Goal: Task Accomplishment & Management: Use online tool/utility

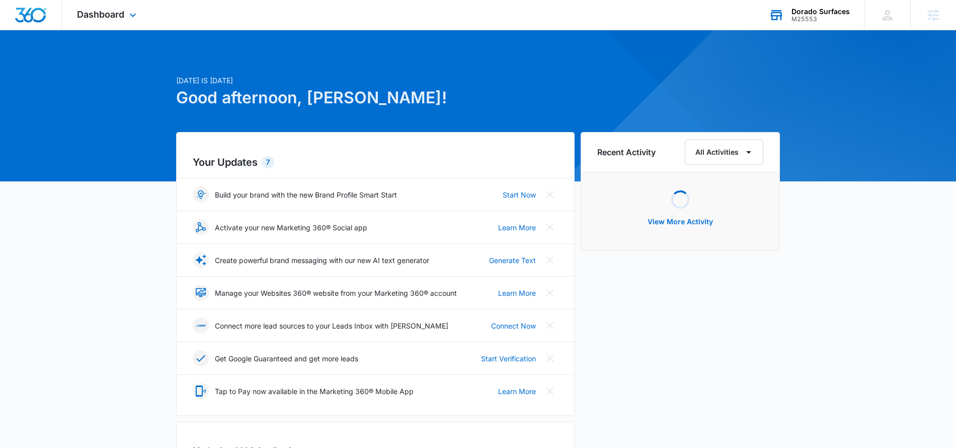
click at [831, 8] on div "Dorado Surfaces" at bounding box center [821, 12] width 58 height 8
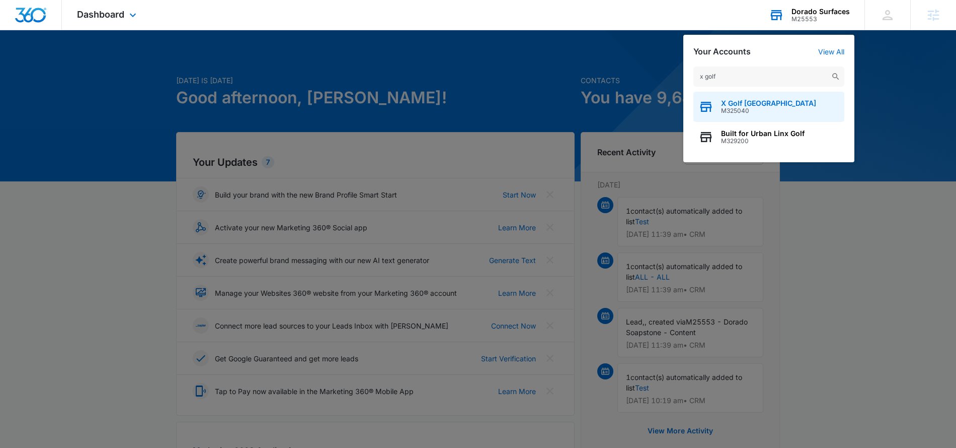
type input "x golf"
click at [774, 103] on span "X Golf [GEOGRAPHIC_DATA]" at bounding box center [768, 103] width 95 height 8
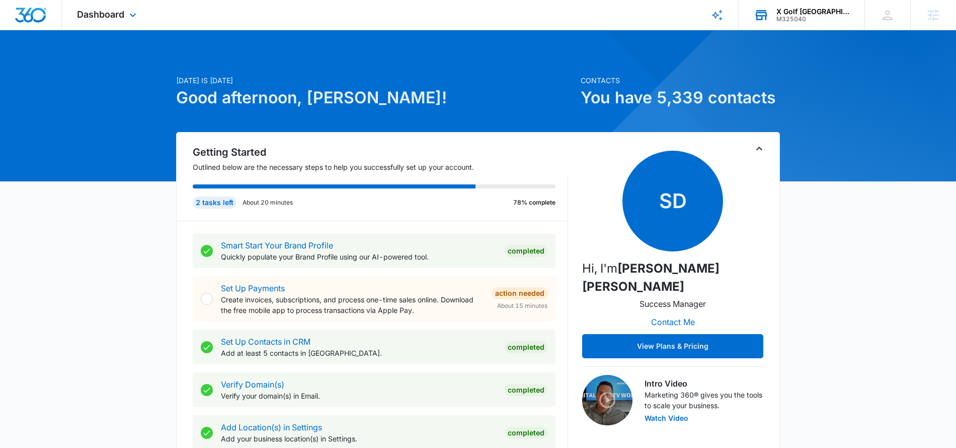
scroll to position [79, 0]
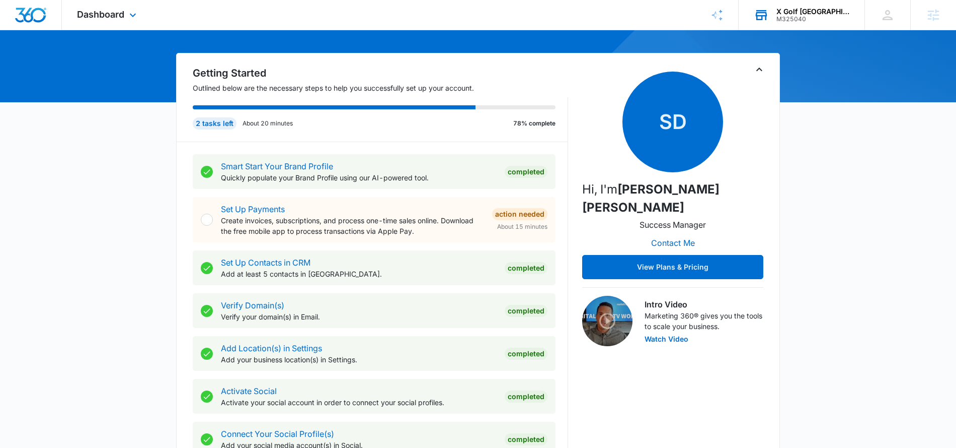
click at [98, 6] on div "Dashboard Apps Reputation Websites Forms CRM Email Social POS Content Ads Intel…" at bounding box center [108, 15] width 92 height 30
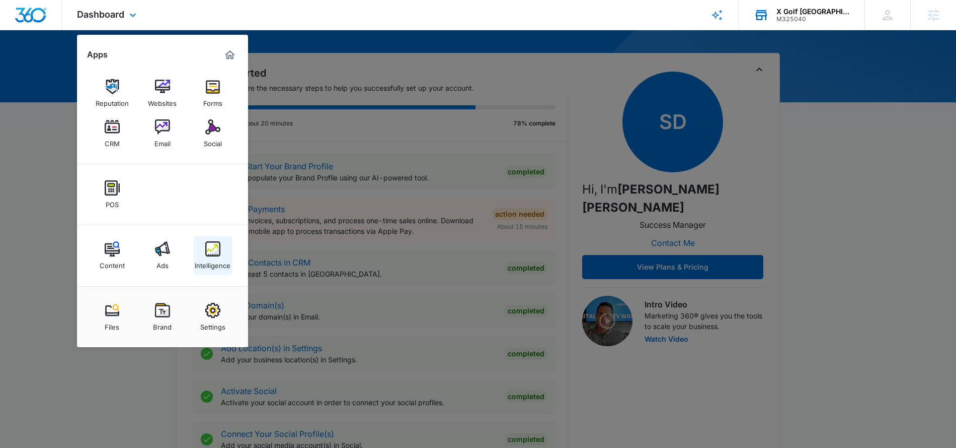
click at [203, 256] on div "Intelligence" at bounding box center [213, 262] width 36 height 13
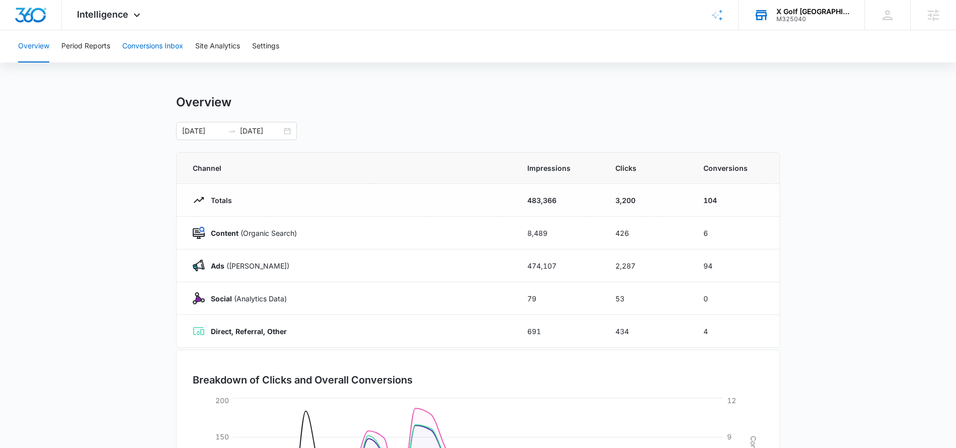
click at [132, 48] on button "Conversions Inbox" at bounding box center [152, 46] width 61 height 32
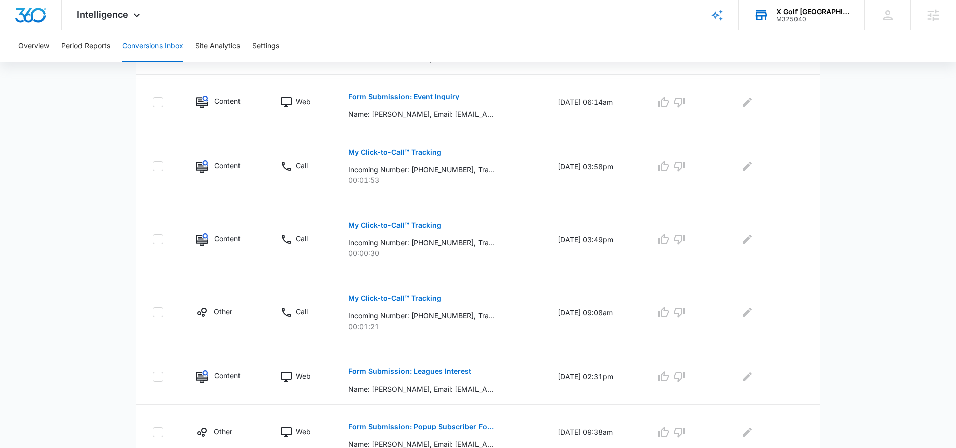
scroll to position [543, 0]
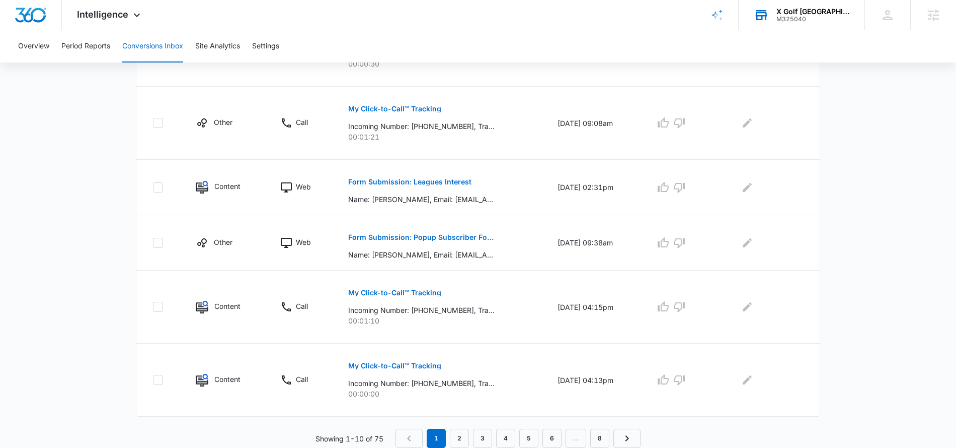
click at [126, 16] on span "Intelligence" at bounding box center [102, 14] width 51 height 11
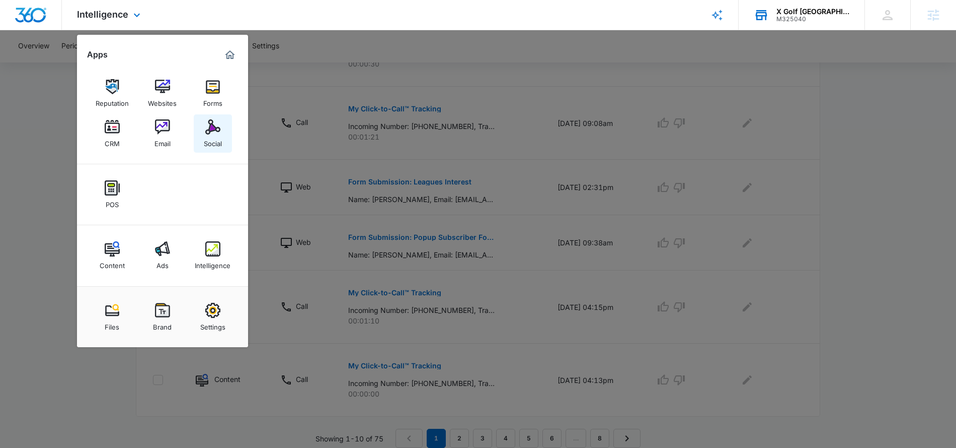
click at [219, 133] on img at bounding box center [212, 126] width 15 height 15
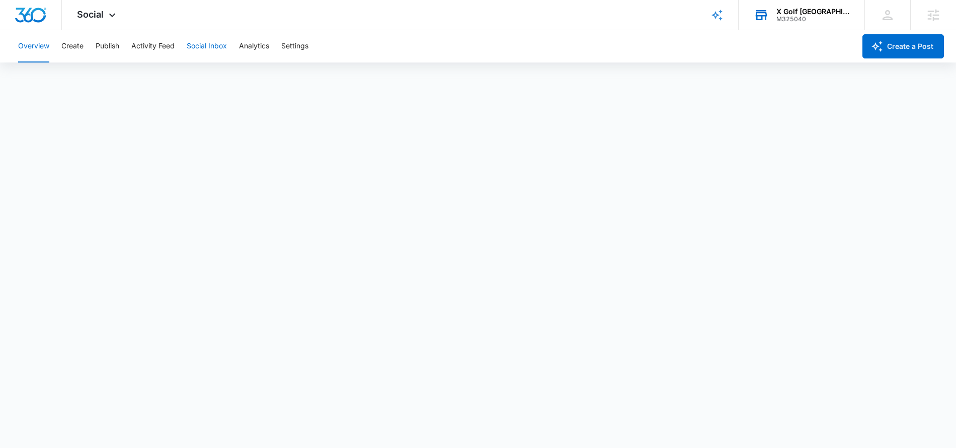
click at [197, 48] on button "Social Inbox" at bounding box center [207, 46] width 40 height 32
click at [108, 50] on button "Publish" at bounding box center [108, 46] width 24 height 32
click at [203, 38] on button "Social Inbox" at bounding box center [207, 46] width 40 height 32
click at [249, 44] on button "Analytics" at bounding box center [254, 46] width 30 height 32
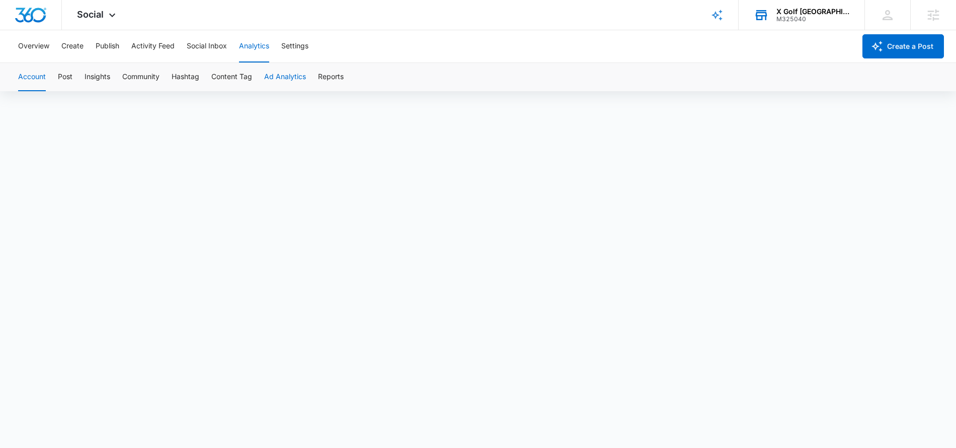
scroll to position [7, 0]
